Goal: Task Accomplishment & Management: Use online tool/utility

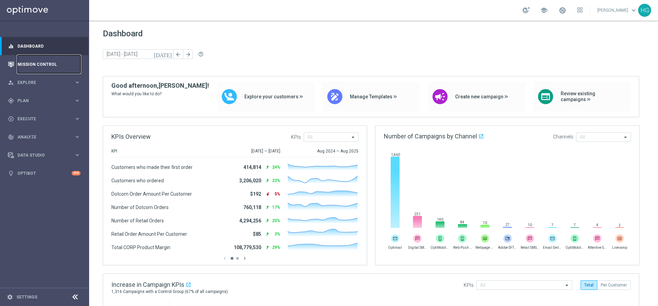
click at [50, 63] on link "Mission Control" at bounding box center [48, 64] width 63 height 18
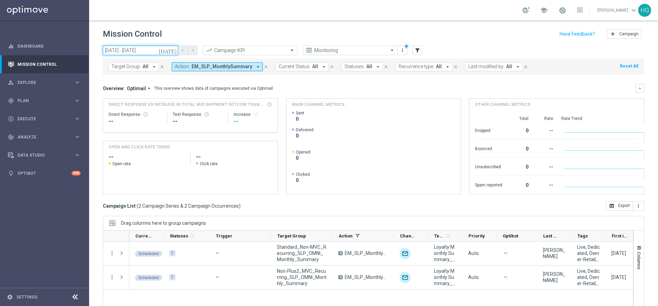
click at [152, 53] on input "[DATE] - [DATE]" at bounding box center [140, 51] width 75 height 10
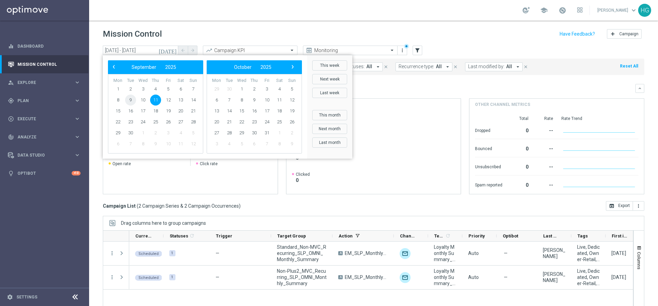
click at [131, 102] on span "9" at bounding box center [130, 100] width 11 height 11
click at [131, 101] on span "9" at bounding box center [130, 100] width 11 height 11
type input "[DATE] - [DATE]"
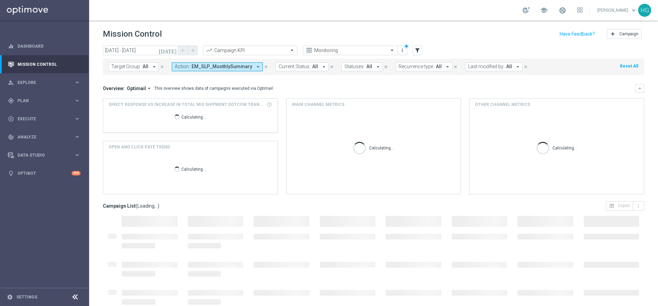
click at [264, 69] on icon "close" at bounding box center [266, 66] width 5 height 5
click at [364, 33] on div "Mission Control add Campaign" at bounding box center [373, 33] width 541 height 13
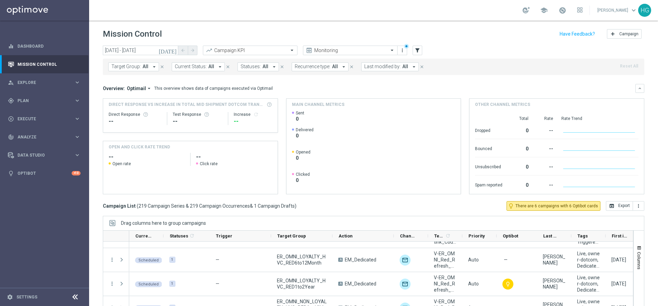
click at [129, 62] on button "Target Group: All arrow_drop_down" at bounding box center [133, 66] width 51 height 9
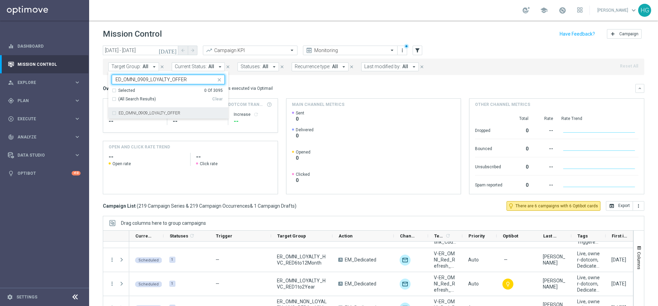
click at [132, 114] on label "ED_OMNI_0909_LOYALTY_OFFER" at bounding box center [150, 113] width 62 height 4
type input "ED_OMNI_0909_LOYALTY_OFFER"
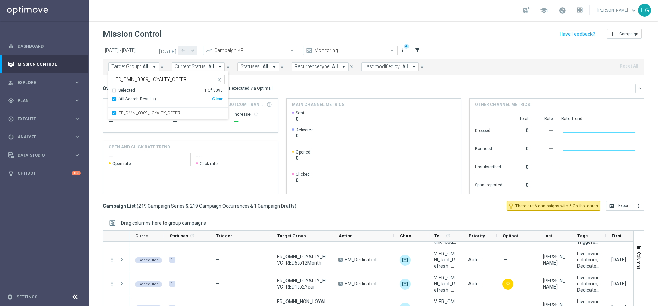
click at [245, 32] on div "Mission Control add Campaign" at bounding box center [373, 33] width 541 height 13
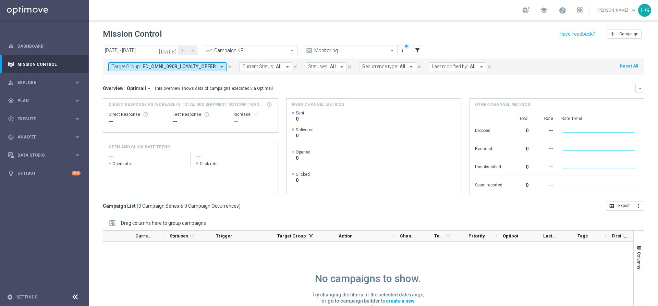
click at [185, 71] on div "Target Group: ED_OMNI_0909_LOYALTY_OFFER arrow_drop_down close Current Status: …" at bounding box center [373, 67] width 541 height 16
click at [185, 69] on span "ED_OMNI_0909_LOYALTY_OFFER" at bounding box center [179, 67] width 73 height 6
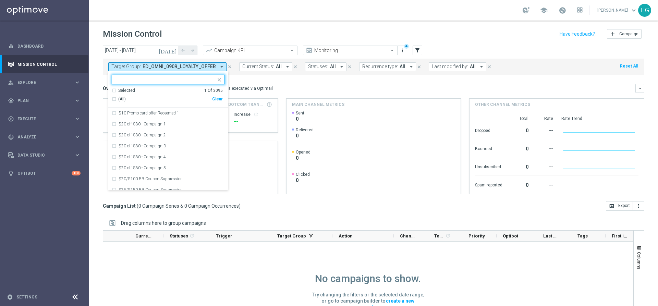
click at [125, 99] on span "(All)" at bounding box center [122, 99] width 8 height 6
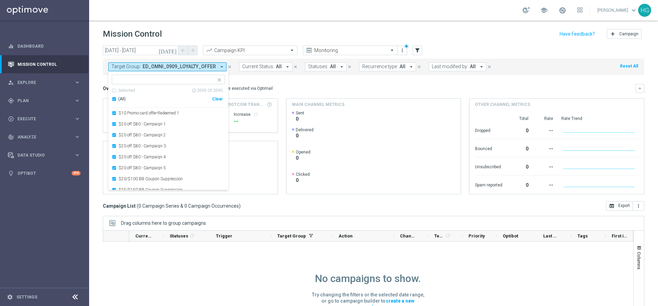
click at [208, 17] on div "school [PERSON_NAME] keyboard_arrow_down HG" at bounding box center [373, 10] width 569 height 21
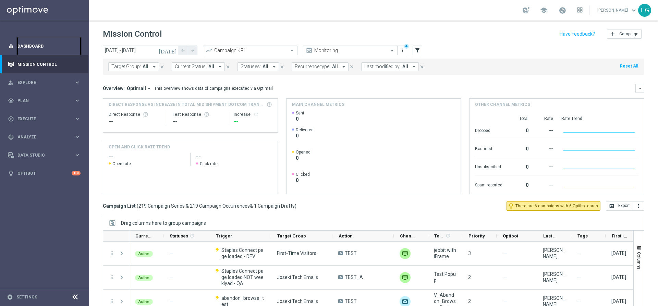
click at [26, 50] on link "Dashboard" at bounding box center [48, 46] width 63 height 18
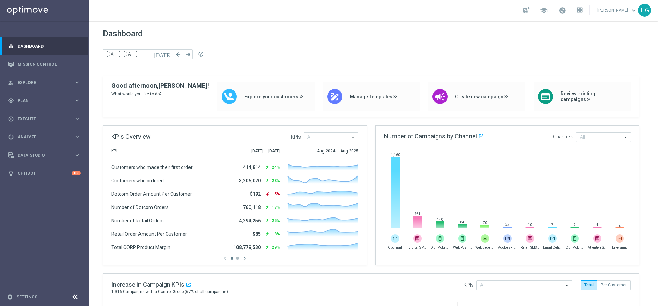
click at [337, 60] on div "Dashboard [DATE] [DATE] - [DATE] arrow_back arrow_forward help_outline" at bounding box center [373, 52] width 541 height 47
